Goal: Obtain resource: Obtain resource

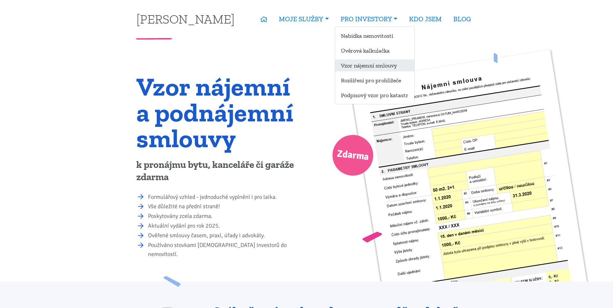
click at [366, 65] on link "Vzor nájemní smlouvy" at bounding box center [374, 65] width 79 height 12
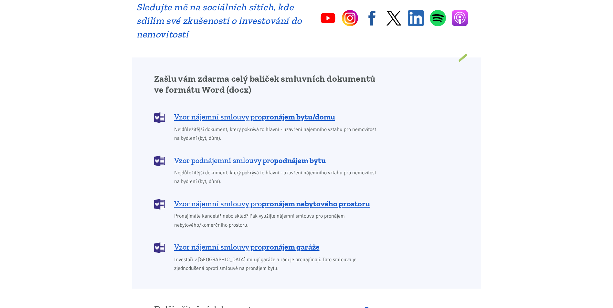
scroll to position [485, 0]
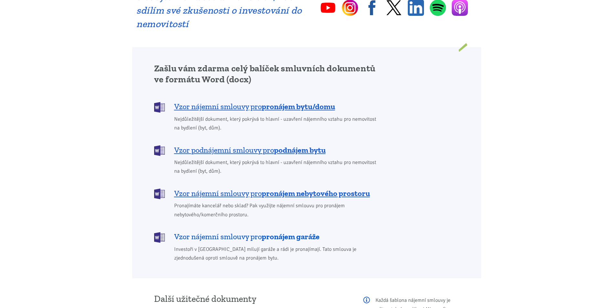
click at [228, 232] on span "Vzor nájemní smlouvy pro pronájem garáže" at bounding box center [246, 237] width 145 height 10
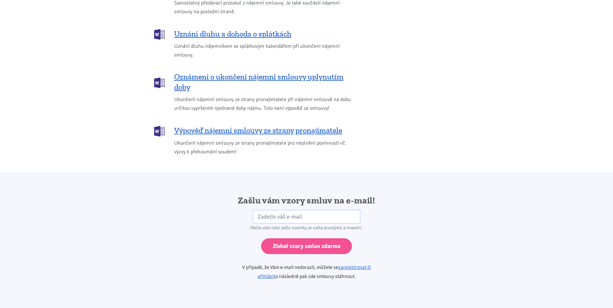
scroll to position [918, 0]
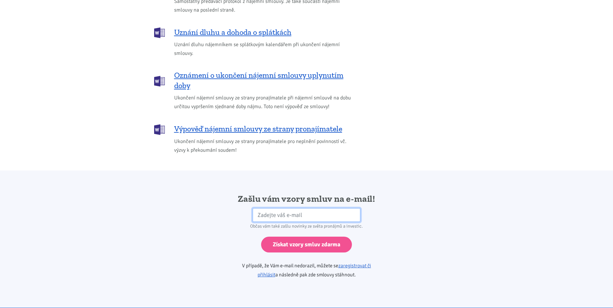
click at [276, 208] on input "email" at bounding box center [307, 215] width 108 height 14
type input "ladaklimic@seznam.cz"
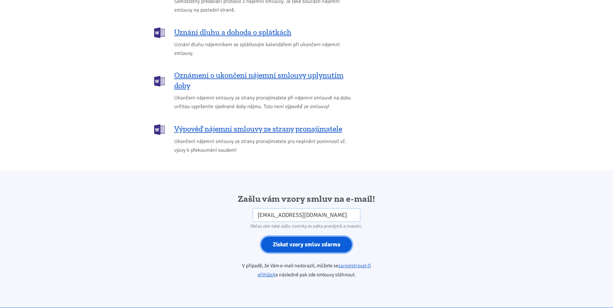
click at [278, 237] on input "Získat vzory smluv zdarma" at bounding box center [306, 245] width 91 height 16
